Goal: Check status: Check status

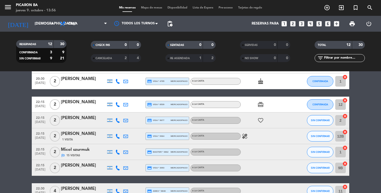
scroll to position [127, 0]
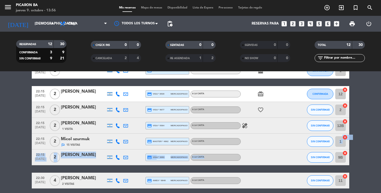
drag, startPoint x: 252, startPoint y: 140, endPoint x: 254, endPoint y: 151, distance: 11.9
click at [254, 154] on div "20:00 [DATE] 2 [PERSON_NAME] credit_card visa * 9104 mercadopago A LA CARTA SIN…" at bounding box center [190, 79] width 317 height 220
click at [373, 156] on bookings-row "20:00 [DATE] 2 [PERSON_NAME] credit_card visa * 9104 mercadopago A LA CARTA SIN…" at bounding box center [190, 79] width 381 height 220
click at [366, 113] on bookings-row "20:00 [DATE] 2 [PERSON_NAME] credit_card visa * 9104 mercadopago A LA CARTA SIN…" at bounding box center [190, 79] width 381 height 220
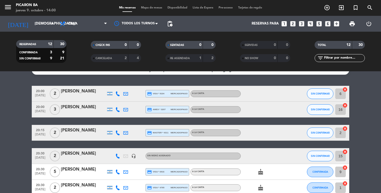
scroll to position [11, 0]
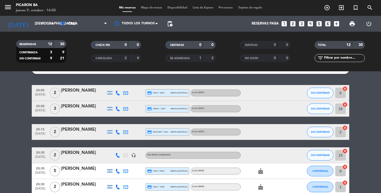
click at [359, 124] on bookings-row "20:00 [DATE] 2 [PERSON_NAME] credit_card visa * 9104 mercadopago A LA CARTA SIN…" at bounding box center [190, 195] width 381 height 220
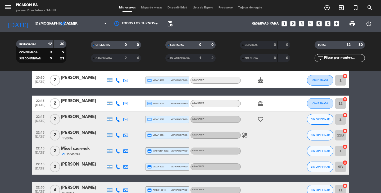
scroll to position [137, 0]
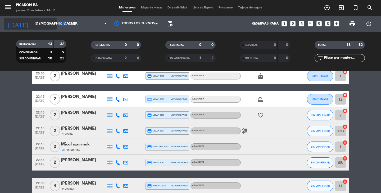
click at [47, 24] on input "[DEMOGRAPHIC_DATA][DATE]" at bounding box center [55, 24] width 47 height 10
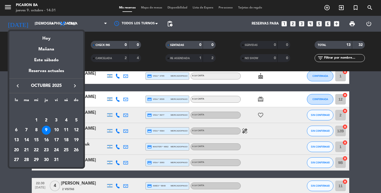
click at [18, 151] on div "20" at bounding box center [16, 150] width 9 height 9
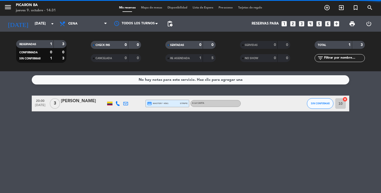
scroll to position [0, 0]
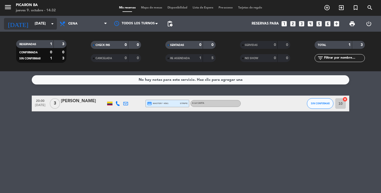
click at [45, 23] on input "[DATE]" at bounding box center [55, 24] width 47 height 10
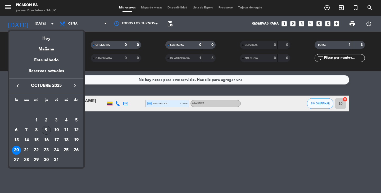
click at [47, 128] on div "9" at bounding box center [46, 130] width 9 height 9
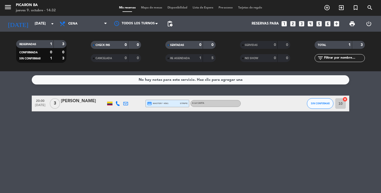
type input "[DEMOGRAPHIC_DATA][DATE]"
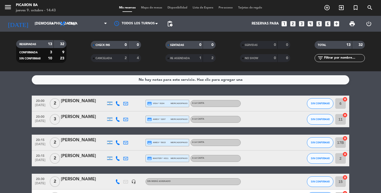
click at [368, 75] on service-notes "No hay notas para este servicio. Haz clic para agregar una" at bounding box center [190, 79] width 381 height 9
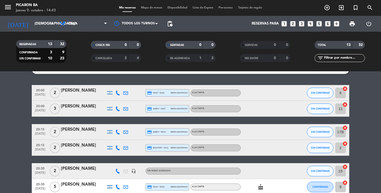
scroll to position [21, 0]
